Goal: Find specific page/section: Find specific page/section

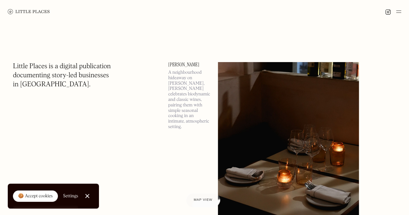
click at [396, 13] on img at bounding box center [398, 12] width 5 height 8
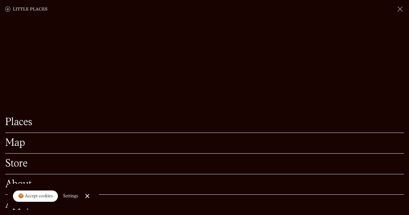
click at [19, 138] on link "Map" at bounding box center [204, 143] width 399 height 10
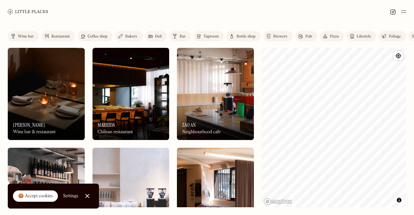
click at [414, 82] on div "Label Wine bar Restaurant Coffee shop Bakery Deli Bar Taproom Bottle shop Brewe…" at bounding box center [207, 119] width 414 height 192
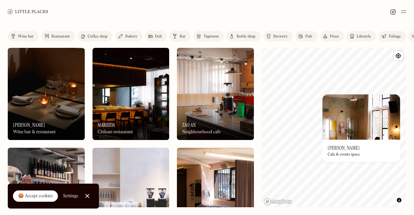
click at [392, 94] on img at bounding box center [361, 116] width 78 height 45
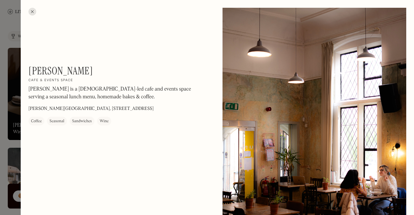
click at [33, 10] on div at bounding box center [32, 12] width 8 height 8
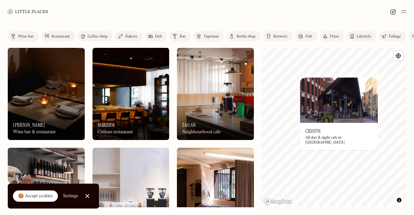
click at [391, 96] on div "Label Wine bar Restaurant Coffee shop Bakery Deli Bar Taproom Bottle shop Brewe…" at bounding box center [207, 119] width 414 height 192
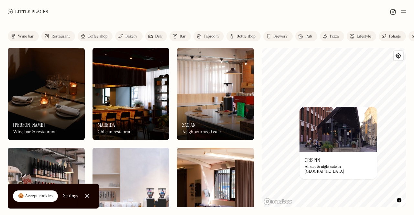
drag, startPoint x: 407, startPoint y: 88, endPoint x: 360, endPoint y: 114, distance: 53.8
click at [360, 114] on div "© Mapbox © OpenStreetMap Improve this map On Our Radar Crispin All day & night …" at bounding box center [334, 127] width 145 height 159
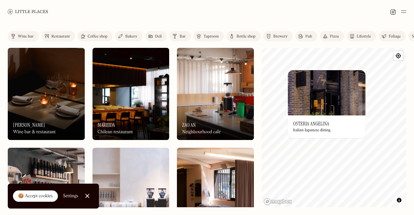
click at [322, 95] on img at bounding box center [327, 92] width 78 height 45
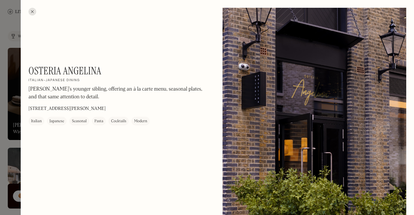
click at [33, 13] on div at bounding box center [32, 12] width 8 height 8
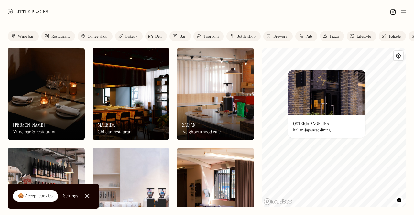
click at [65, 36] on div "Restaurant" at bounding box center [60, 37] width 18 height 4
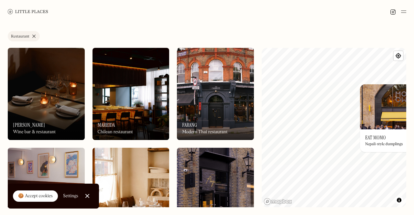
click at [414, 166] on div "Label Restaurant Wine bar Restaurant Coffee shop Bakery Deli Bar Taproom Bottle…" at bounding box center [207, 119] width 414 height 192
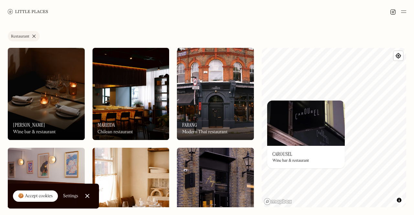
click at [294, 134] on img at bounding box center [306, 123] width 78 height 45
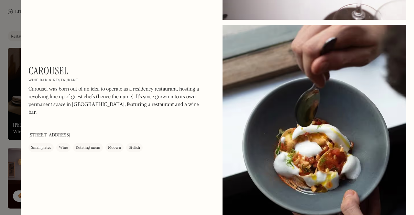
scroll to position [1145, 0]
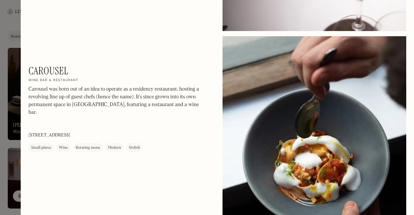
click at [1, 100] on div at bounding box center [207, 107] width 414 height 215
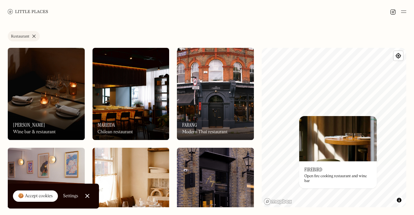
click at [333, 140] on img at bounding box center [338, 138] width 78 height 45
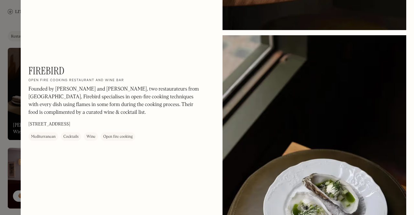
scroll to position [676, 0]
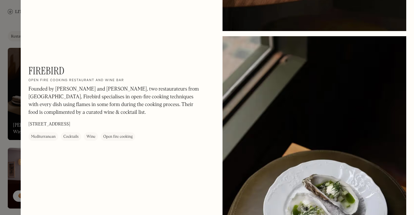
click at [2, 138] on div at bounding box center [207, 107] width 414 height 215
